Goal: Find specific page/section: Find specific page/section

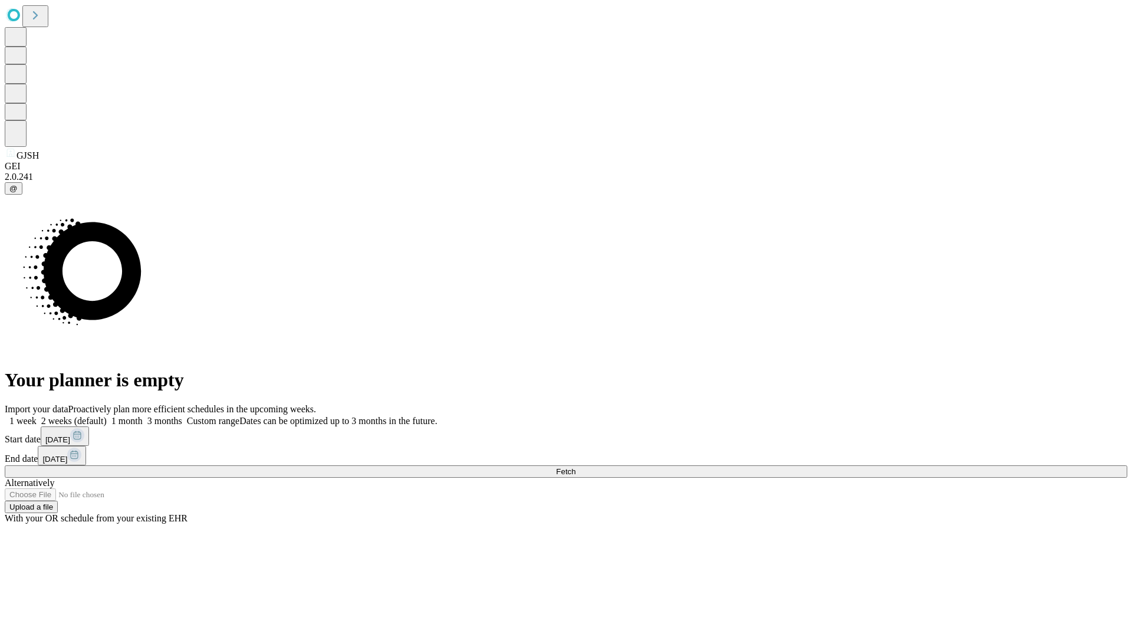
click at [575, 467] on span "Fetch" at bounding box center [565, 471] width 19 height 9
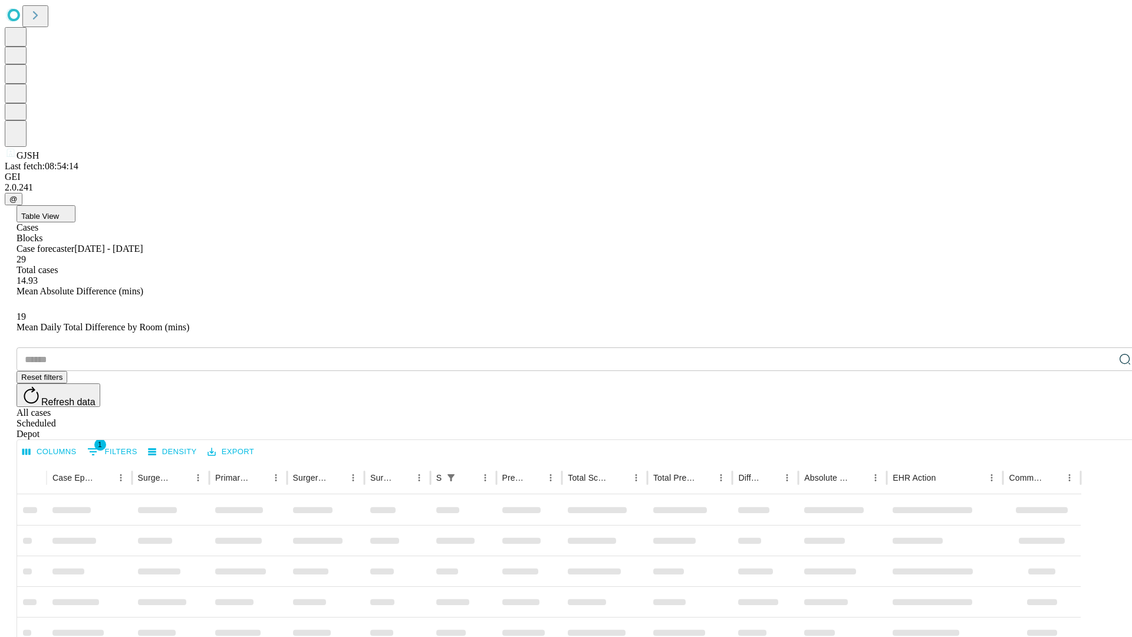
click at [1101, 429] on div "Depot" at bounding box center [578, 434] width 1122 height 11
